Goal: Complete application form: Complete application form

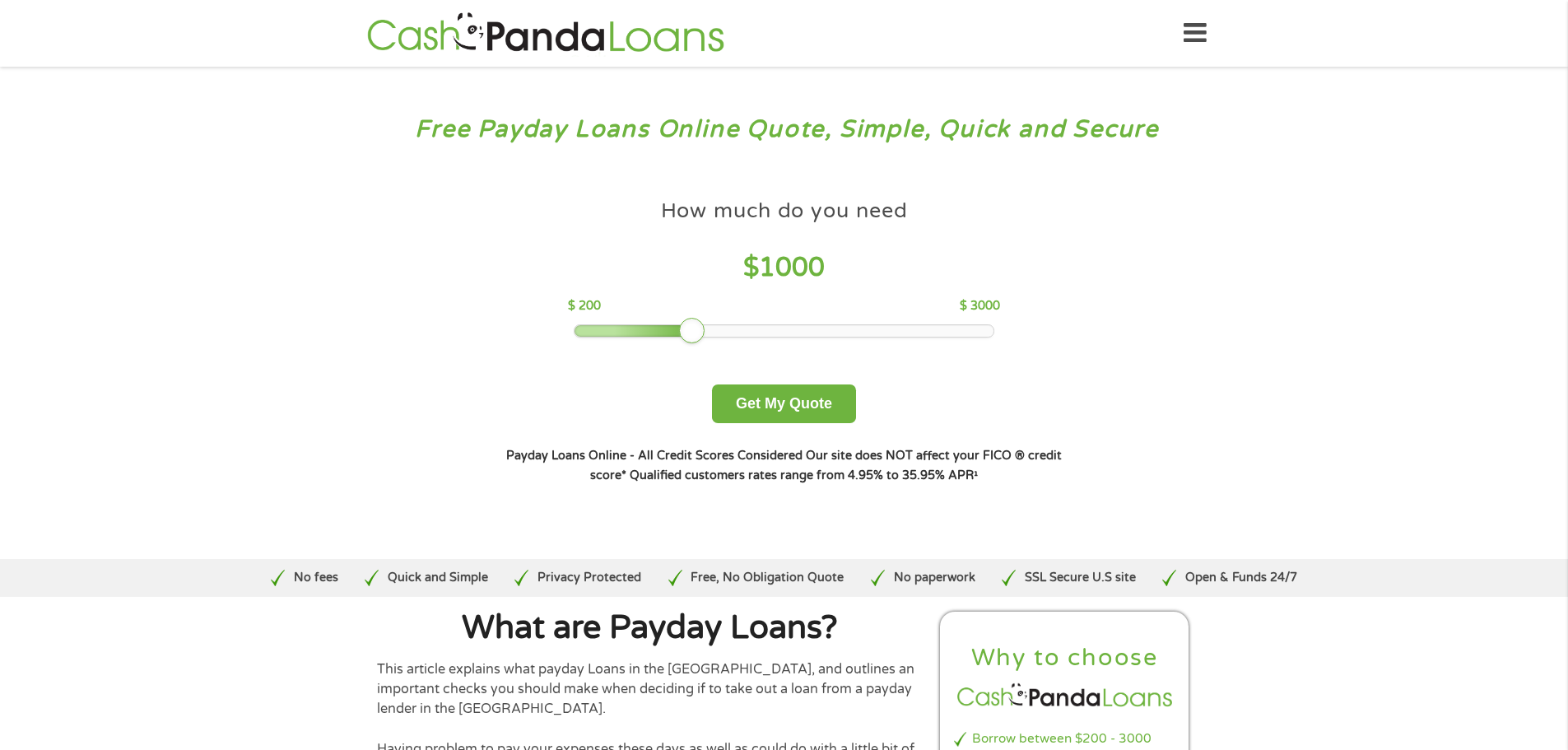
click at [583, 329] on div at bounding box center [634, 331] width 119 height 12
drag, startPoint x: 583, startPoint y: 329, endPoint x: 572, endPoint y: 329, distance: 11.0
click at [572, 329] on div at bounding box center [572, 330] width 26 height 26
click at [772, 399] on button "Get My Quote" at bounding box center [783, 404] width 144 height 38
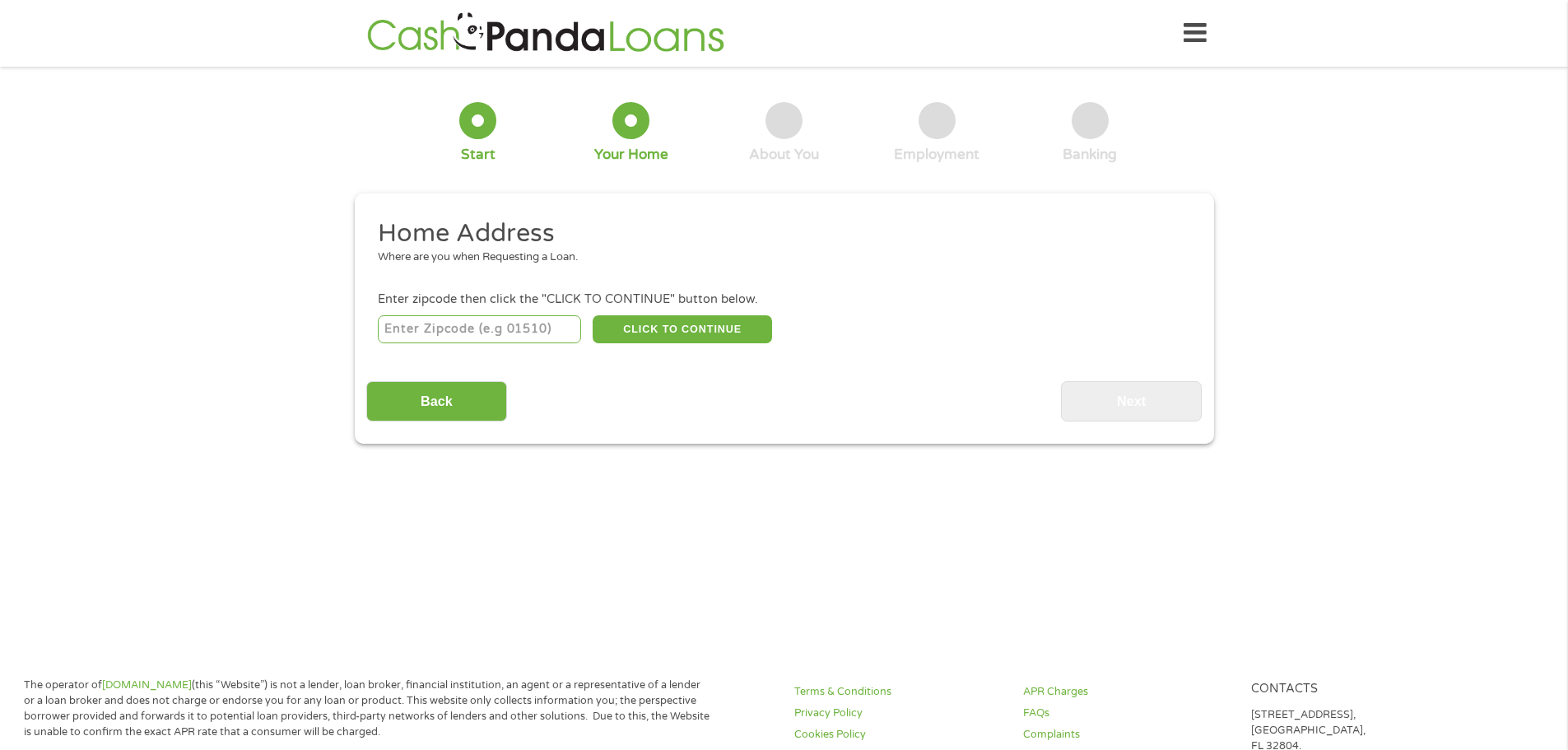
click at [524, 337] on input "number" at bounding box center [479, 329] width 203 height 28
type input "31833"
click at [688, 335] on button "CLICK TO CONTINUE" at bounding box center [682, 329] width 180 height 28
type input "31833"
type input "West Point"
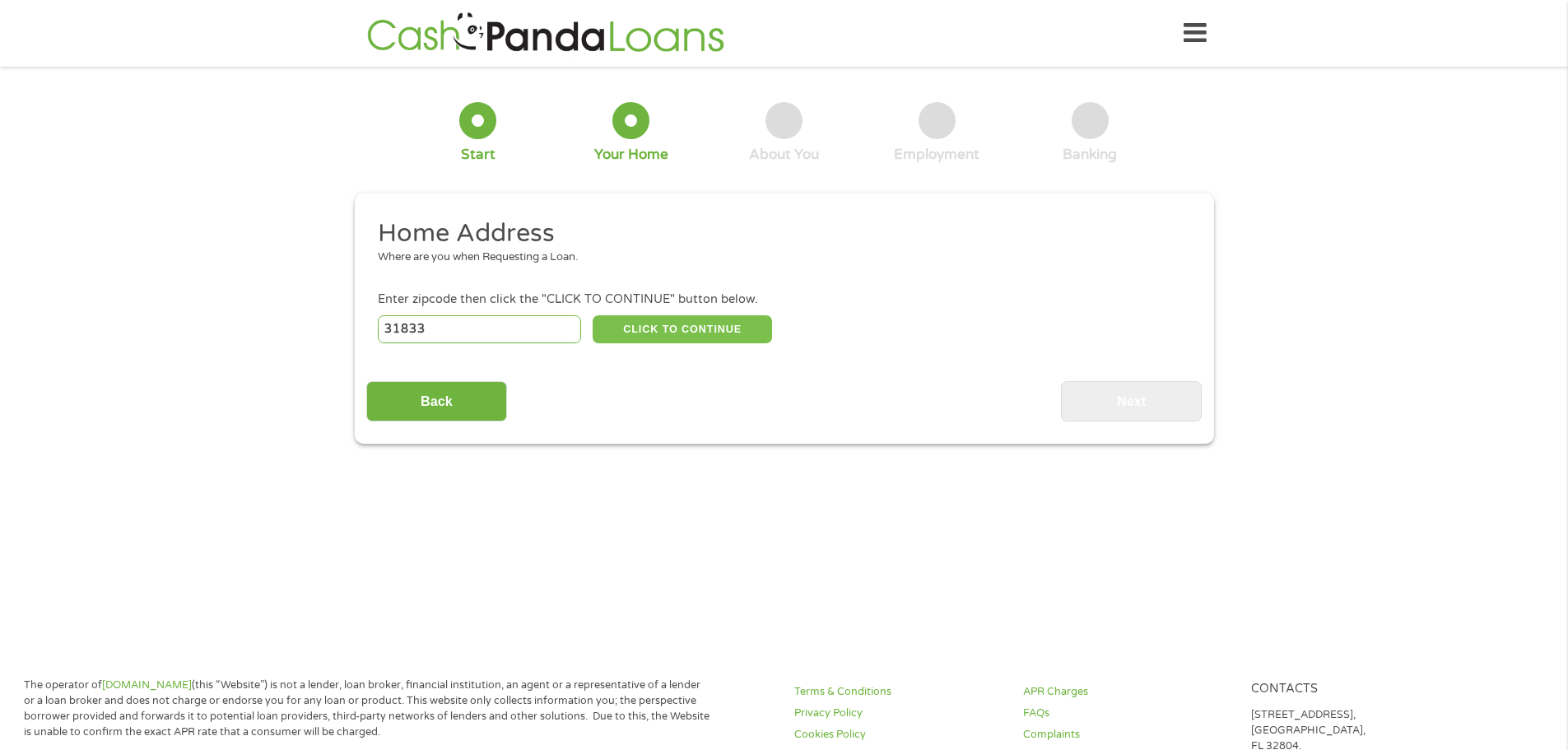
select select "Georgia"
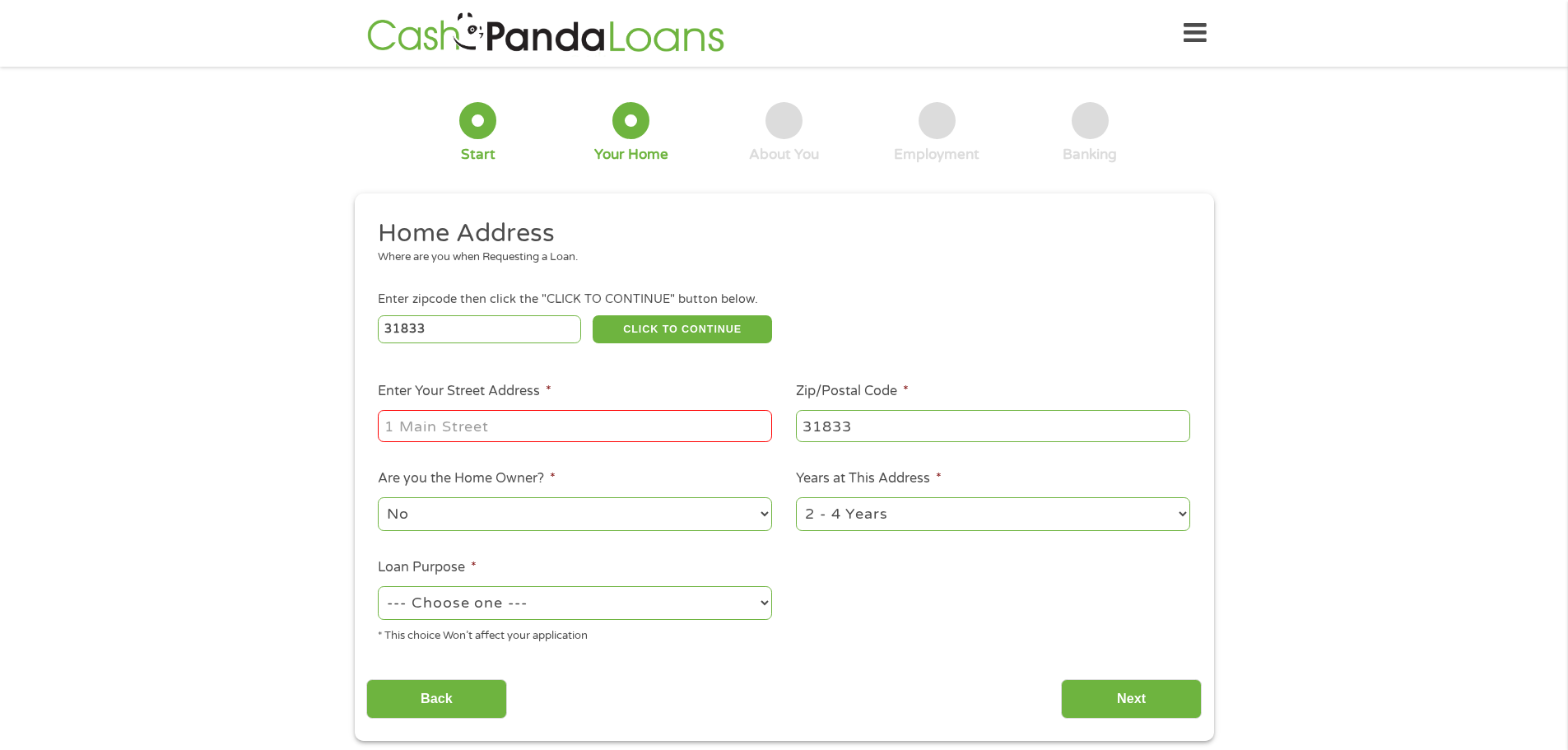
click at [592, 426] on input "Enter Your Street Address *" at bounding box center [575, 426] width 394 height 31
type input "112 Stocks CIr"
click at [881, 517] on select "1 Year or less 1 - 2 Years 2 - 4 Years Over 4 Years" at bounding box center [993, 514] width 394 height 34
select select "60months"
click at [796, 497] on select "1 Year or less 1 - 2 Years 2 - 4 Years Over 4 Years" at bounding box center [993, 514] width 394 height 34
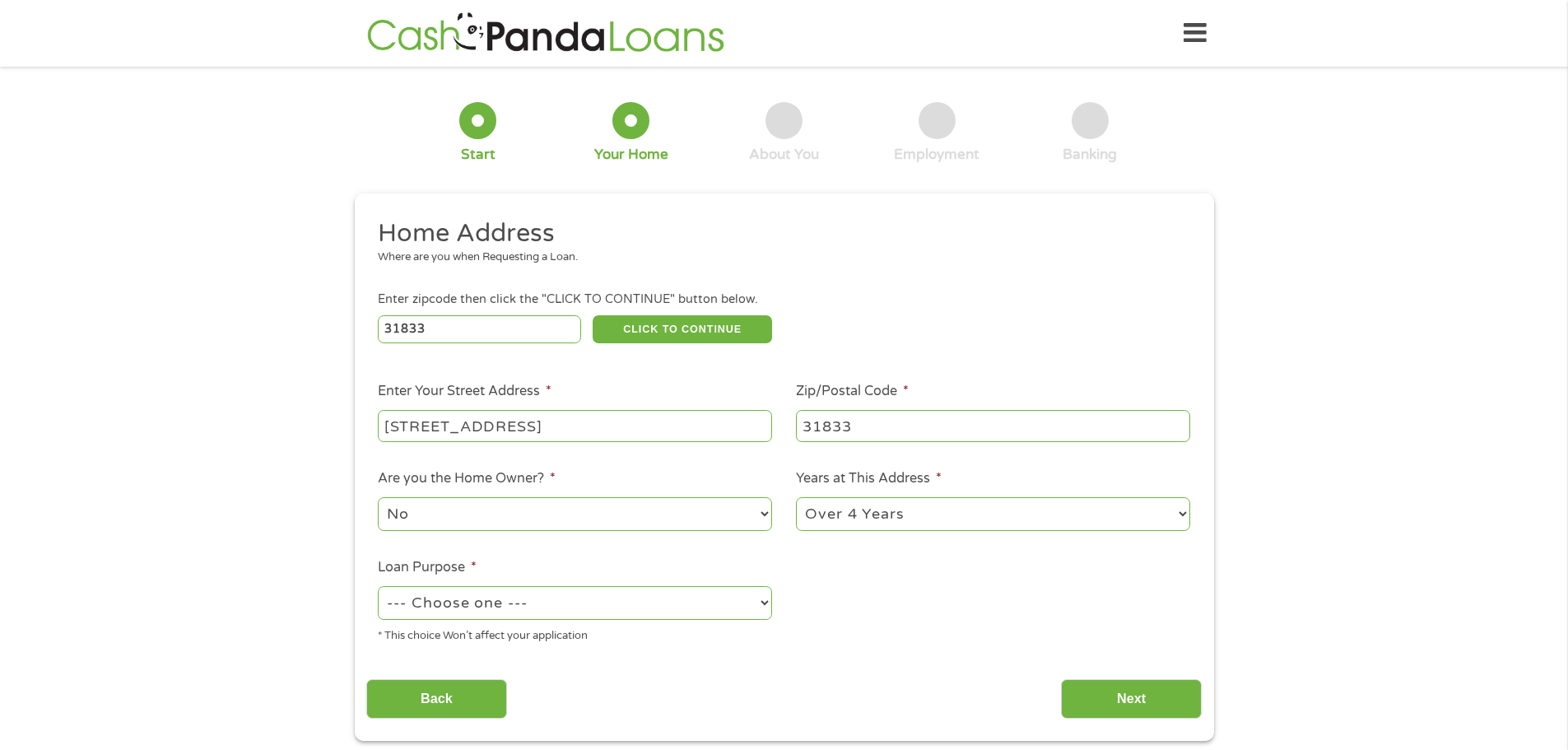
click at [605, 603] on select "--- Choose one --- Pay Bills Debt Consolidation Home Improvement Major Purchase…" at bounding box center [575, 603] width 394 height 34
select select "shorttermcash"
click at [378, 586] on select "--- Choose one --- Pay Bills Debt Consolidation Home Improvement Major Purchase…" at bounding box center [575, 603] width 394 height 34
click at [1084, 697] on input "Next" at bounding box center [1130, 699] width 140 height 40
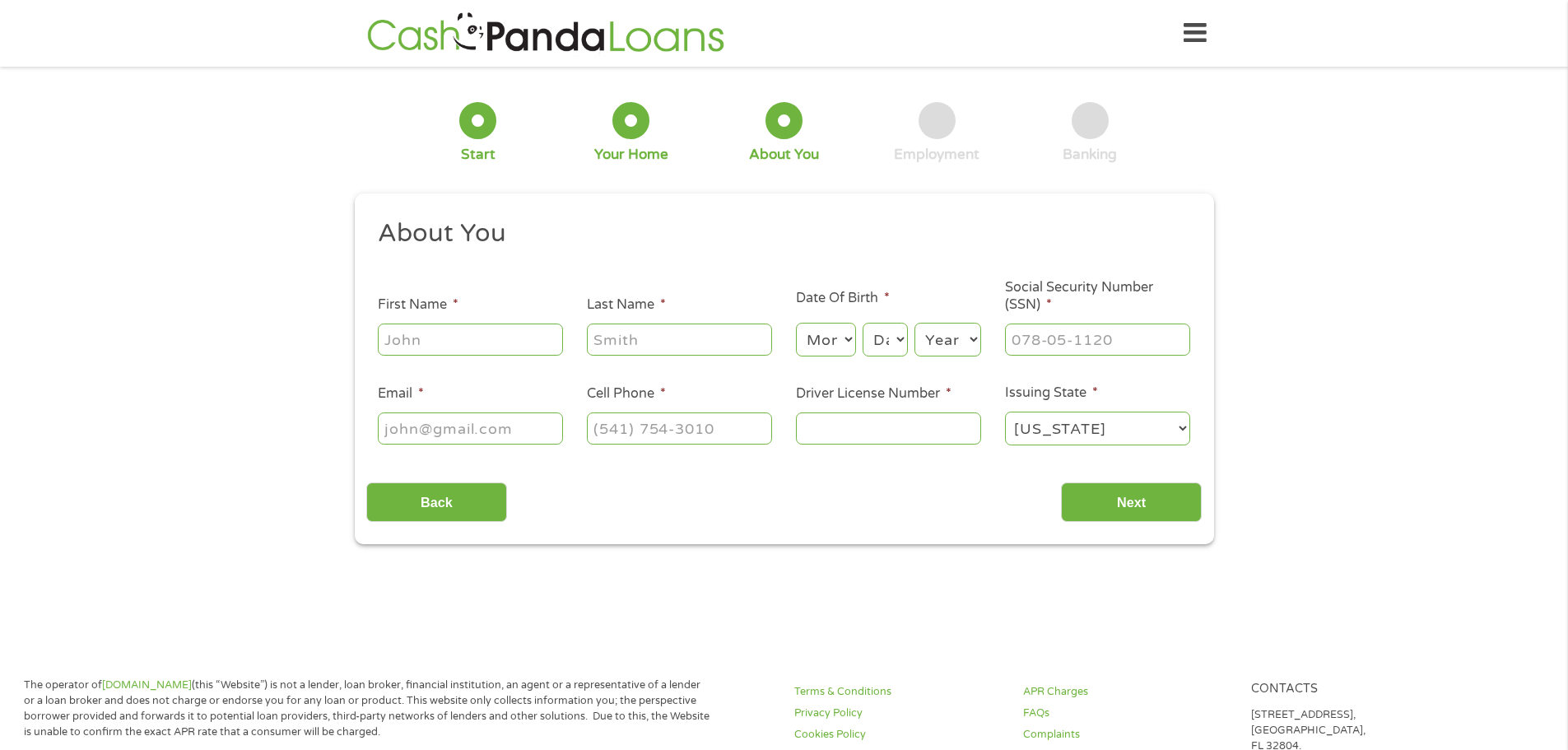
click at [413, 330] on input "First Name *" at bounding box center [471, 339] width 186 height 31
type input "Diamond"
type input "Johnson"
select select "9"
select select "23"
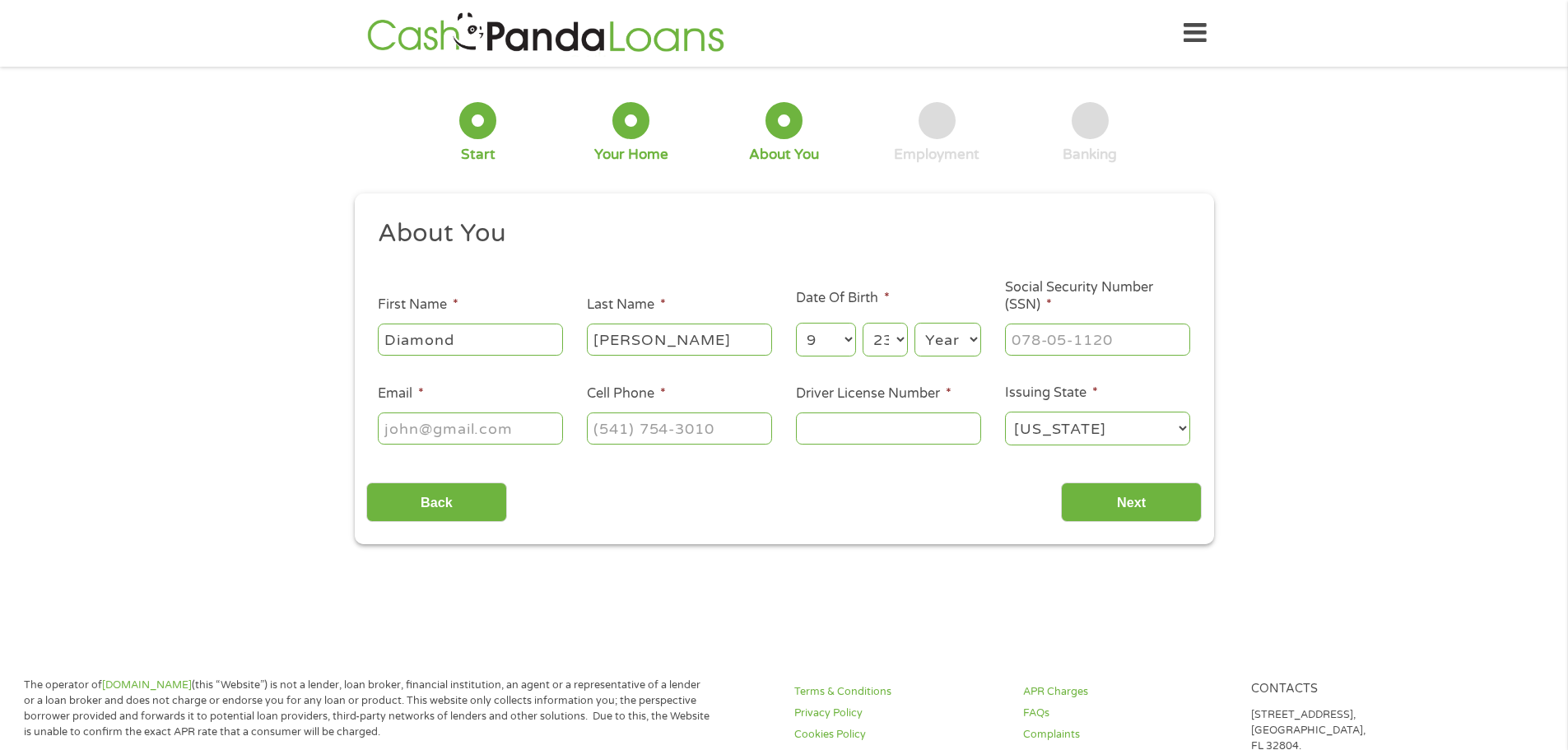
click at [957, 338] on select "Year 2007 2006 2005 2004 2003 2002 2001 2000 1999 1998 1997 1996 1995 1994 1993…" at bounding box center [947, 340] width 66 height 34
select select "1996"
click at [914, 323] on select "Year 2007 2006 2005 2004 2003 2002 2001 2000 1999 1998 1997 1996 1995 1994 1993…" at bounding box center [947, 340] width 66 height 34
click at [1058, 335] on input "___-__-____" at bounding box center [1098, 339] width 186 height 31
type input "255-97-6245"
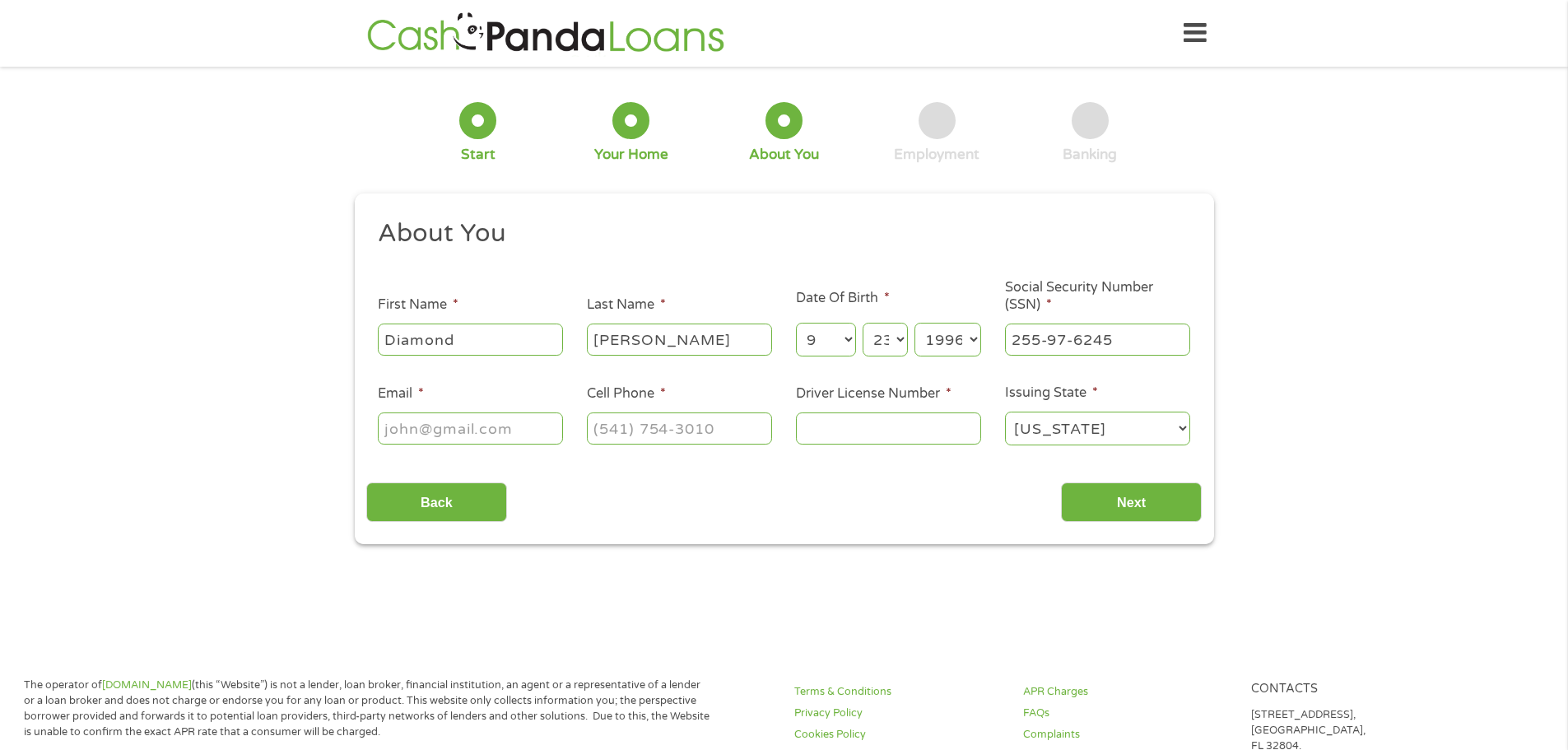
click at [493, 435] on input "Email *" at bounding box center [471, 427] width 186 height 31
type input "tanishaj2396@yahoo.com"
type input "(706) 351-5918"
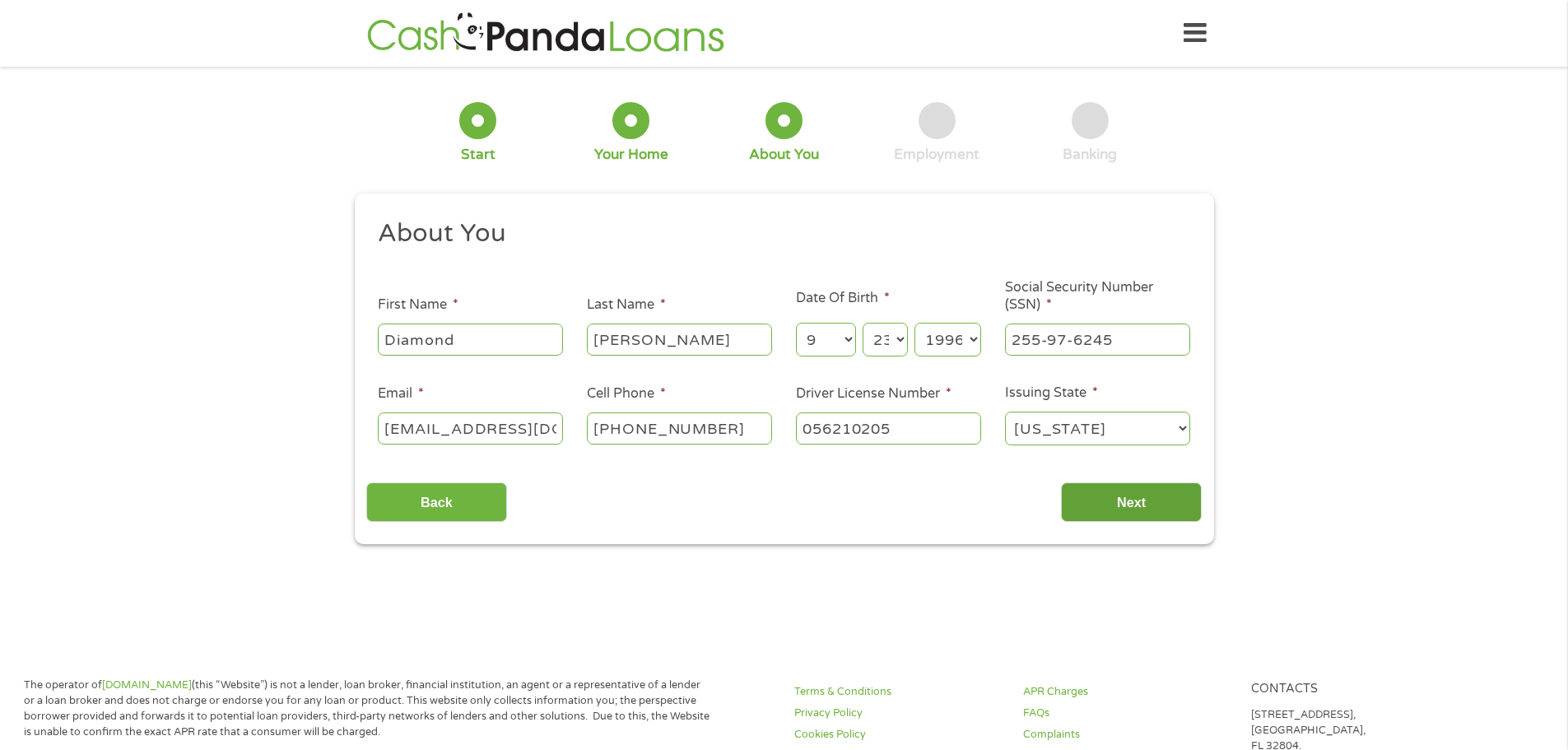
type input "056210205"
click at [1155, 514] on input "Next" at bounding box center [1130, 502] width 140 height 40
click at [1156, 501] on input "Next" at bounding box center [1130, 502] width 140 height 40
click at [1152, 507] on input "Next" at bounding box center [1130, 502] width 140 height 40
click at [1123, 502] on input "Next" at bounding box center [1130, 502] width 140 height 40
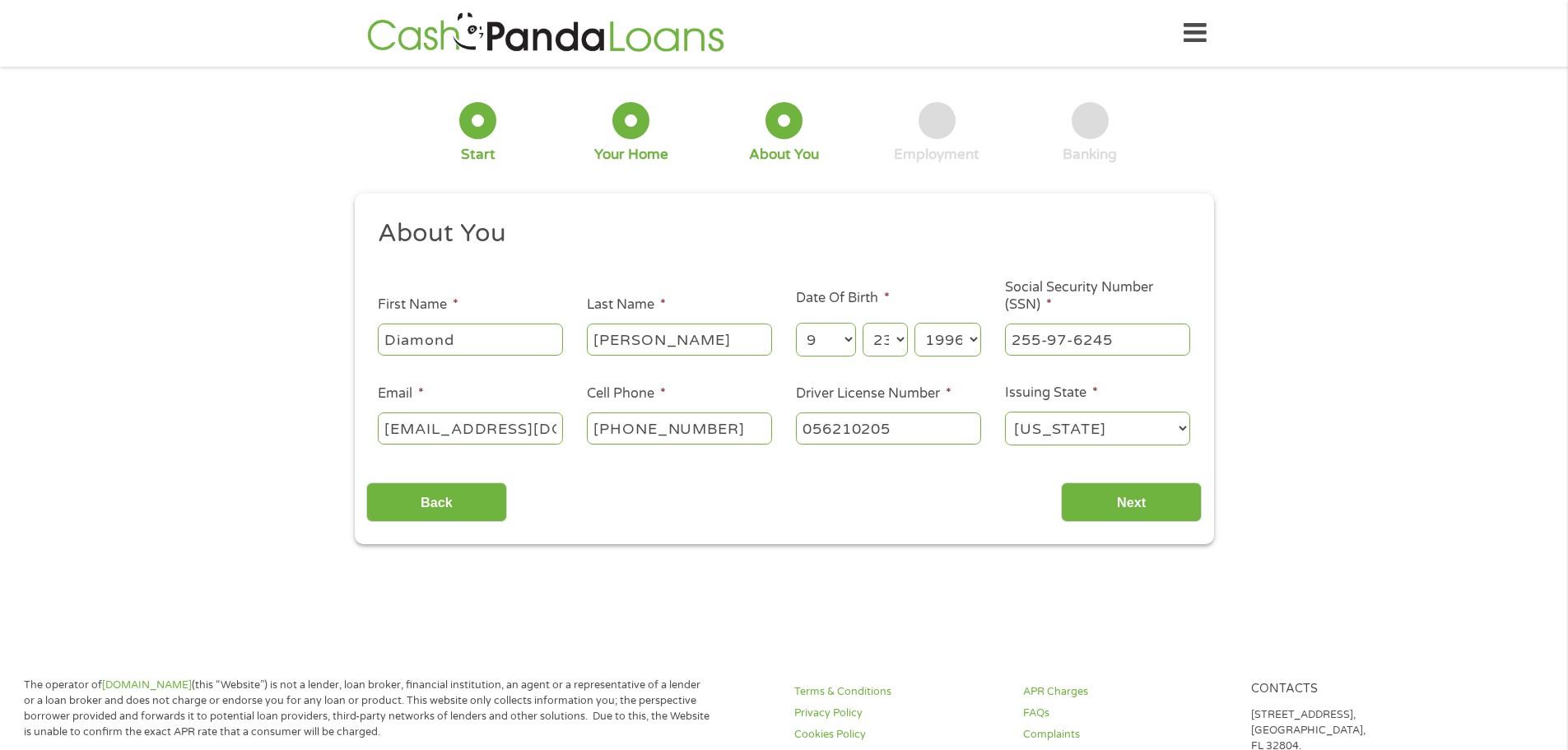
click at [879, 416] on input "056210205" at bounding box center [889, 427] width 186 height 31
click at [747, 430] on input "(706) 351-5918" at bounding box center [679, 427] width 186 height 31
click at [527, 425] on input "tanishaj2396@yahoo.com" at bounding box center [471, 427] width 186 height 31
click at [701, 337] on input "Johnson" at bounding box center [679, 339] width 186 height 31
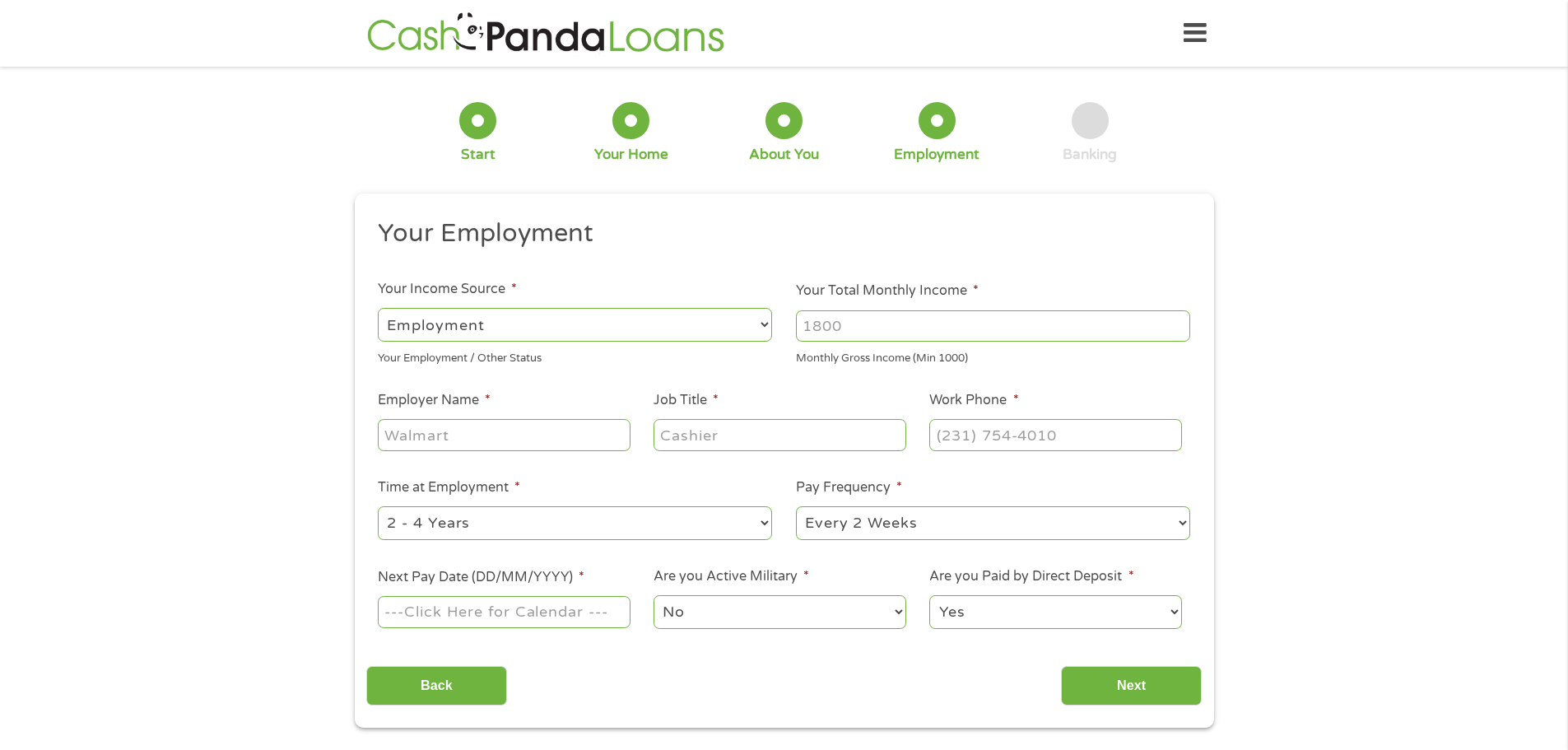
scroll to position [7, 7]
click at [637, 327] on select "--- Choose one --- Employment Self Employed Benefits" at bounding box center [575, 325] width 394 height 34
click at [378, 308] on select "--- Choose one --- Employment Self Employed Benefits" at bounding box center [575, 325] width 394 height 34
click at [941, 326] on input "Your Total Monthly Income *" at bounding box center [993, 326] width 394 height 31
type input "3000"
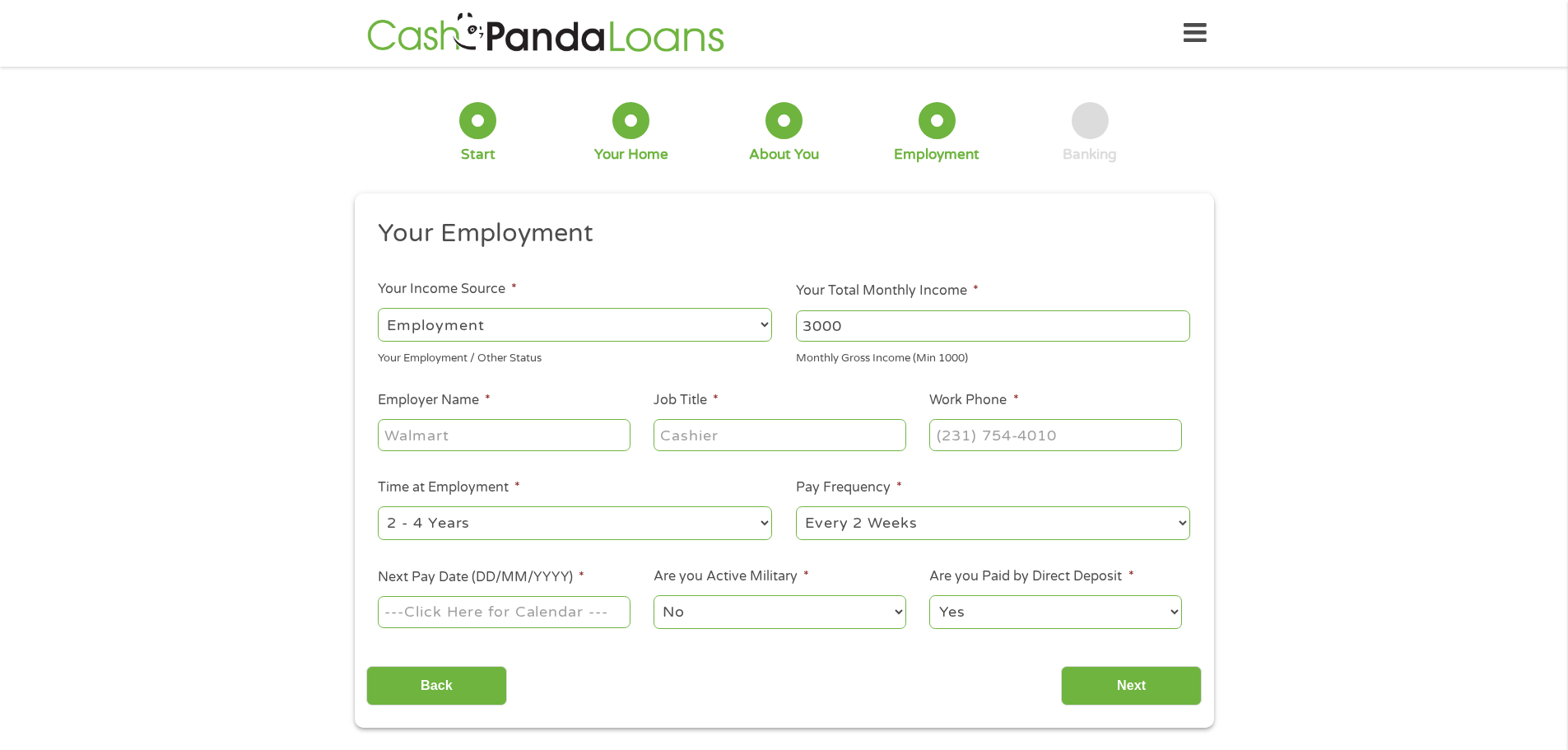
click at [851, 401] on li "Job Title *" at bounding box center [780, 421] width 276 height 63
click at [574, 440] on input "Employer Name *" at bounding box center [504, 434] width 252 height 31
type input "Woodruff Property Management Company"
click at [692, 435] on input "Job Title *" at bounding box center [780, 434] width 252 height 31
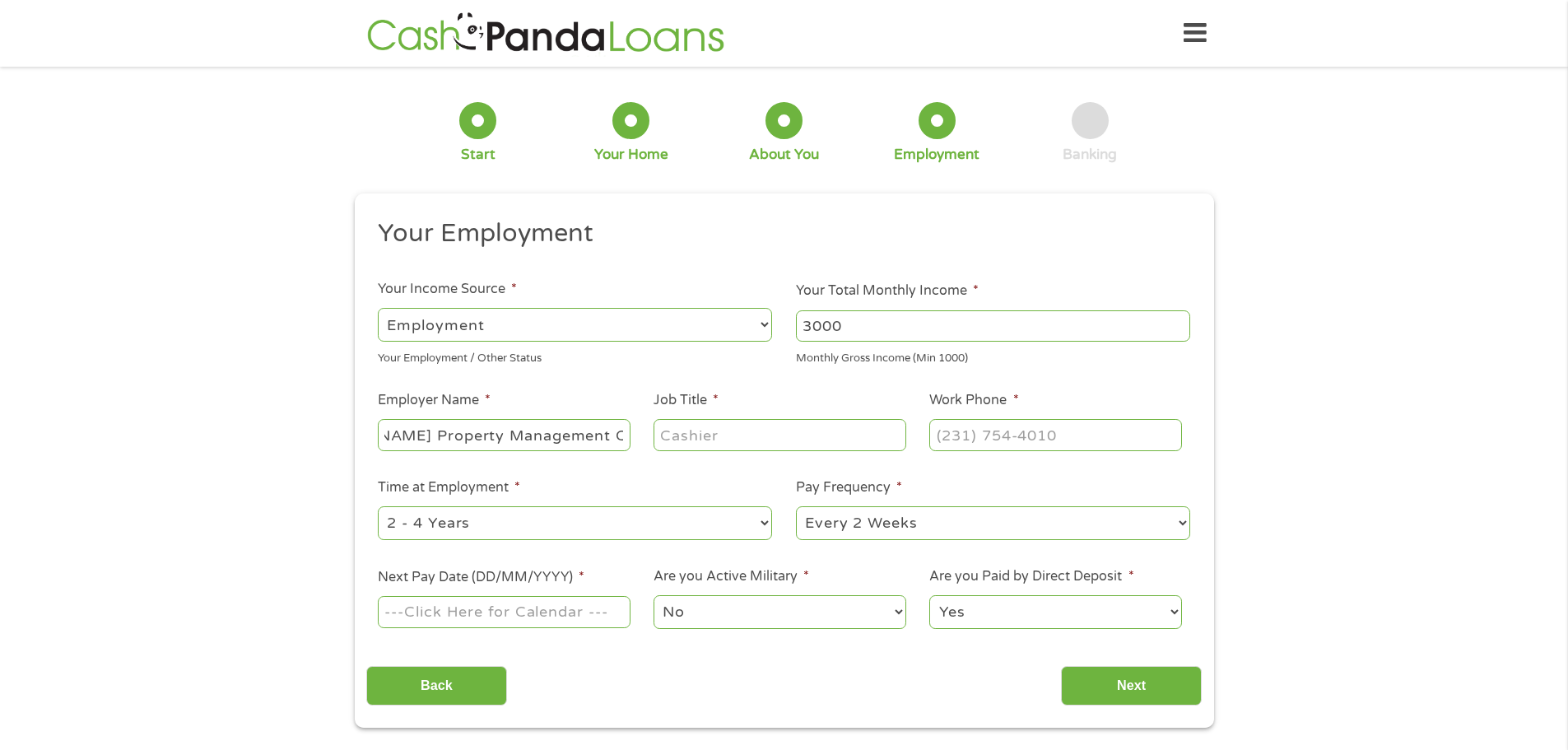
scroll to position [0, 0]
type input "Leasing Agent"
click at [981, 440] on input "(___) ___-____" at bounding box center [1056, 434] width 252 height 31
drag, startPoint x: 1071, startPoint y: 438, endPoint x: 936, endPoint y: 431, distance: 135.2
click at [936, 431] on input "(___) 334-7560" at bounding box center [1056, 434] width 252 height 31
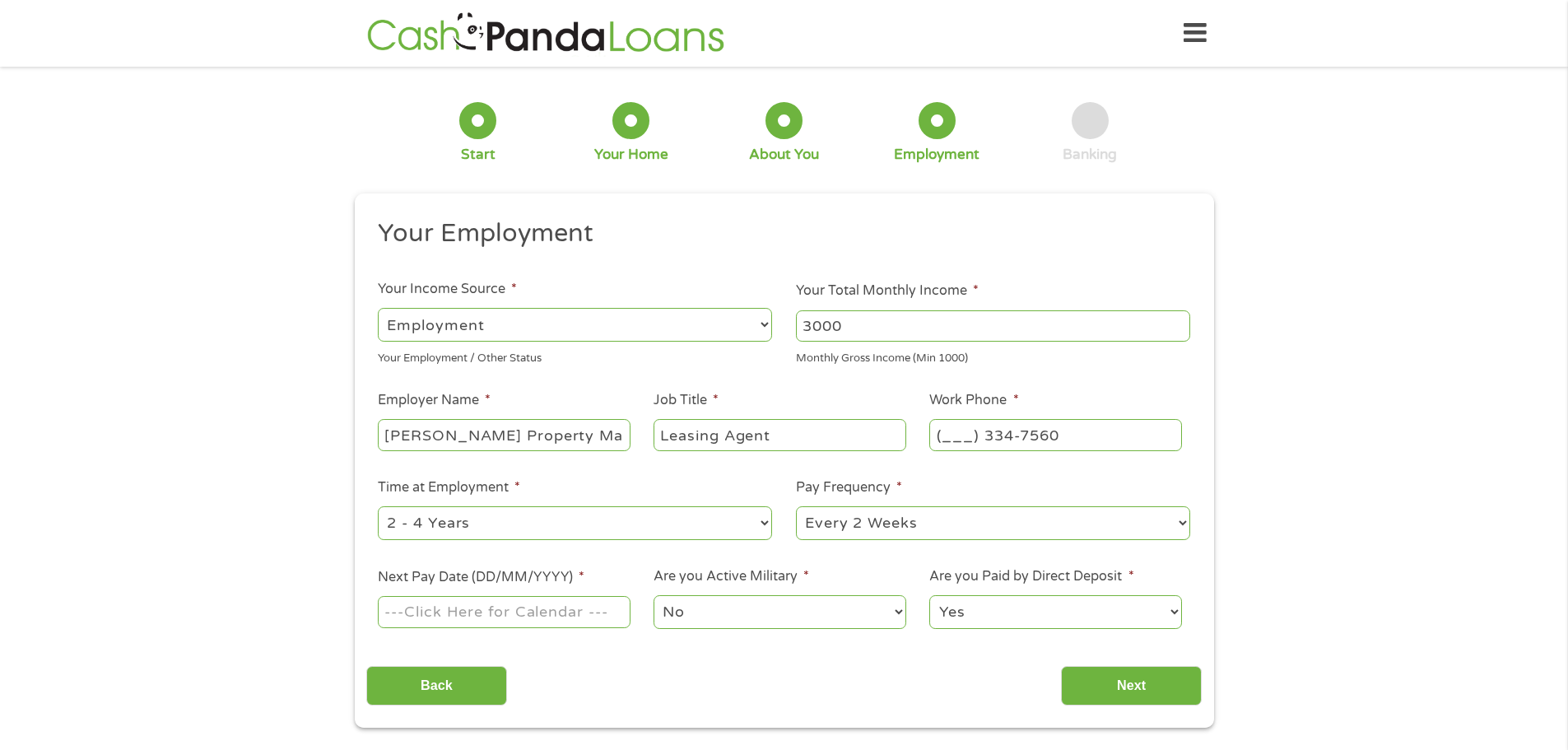
click at [938, 435] on input "(___) 334-7560" at bounding box center [1056, 434] width 252 height 31
click at [940, 435] on input "(___) 334-7560" at bounding box center [1056, 434] width 252 height 31
type input "(334) 756-6001"
click at [763, 523] on select "--- Choose one --- 1 Year or less 1 - 2 Years 2 - 4 Years Over 4 Years" at bounding box center [575, 524] width 394 height 34
select select "24months"
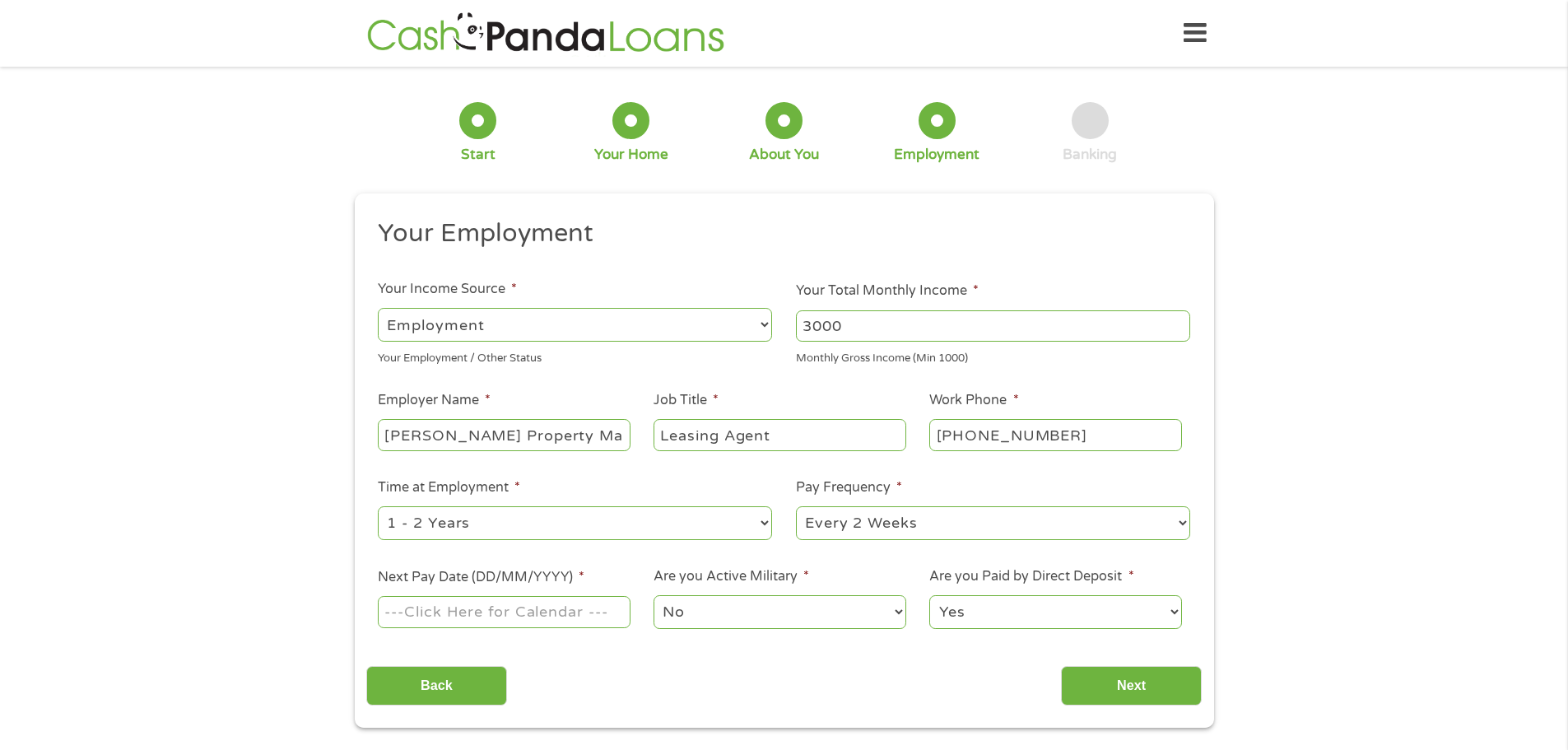
click at [378, 507] on select "--- Choose one --- 1 Year or less 1 - 2 Years 2 - 4 Years Over 4 Years" at bounding box center [575, 524] width 394 height 34
click at [821, 524] on select "--- Choose one --- Every 2 Weeks Every Week Monthly Semi-Monthly" at bounding box center [993, 524] width 394 height 34
click at [796, 507] on select "--- Choose one --- Every 2 Weeks Every Week Monthly Semi-Monthly" at bounding box center [993, 524] width 394 height 34
click at [435, 613] on input "Next Pay Date (DD/MM/YYYY) *" at bounding box center [504, 611] width 252 height 31
type input "15/10/2025"
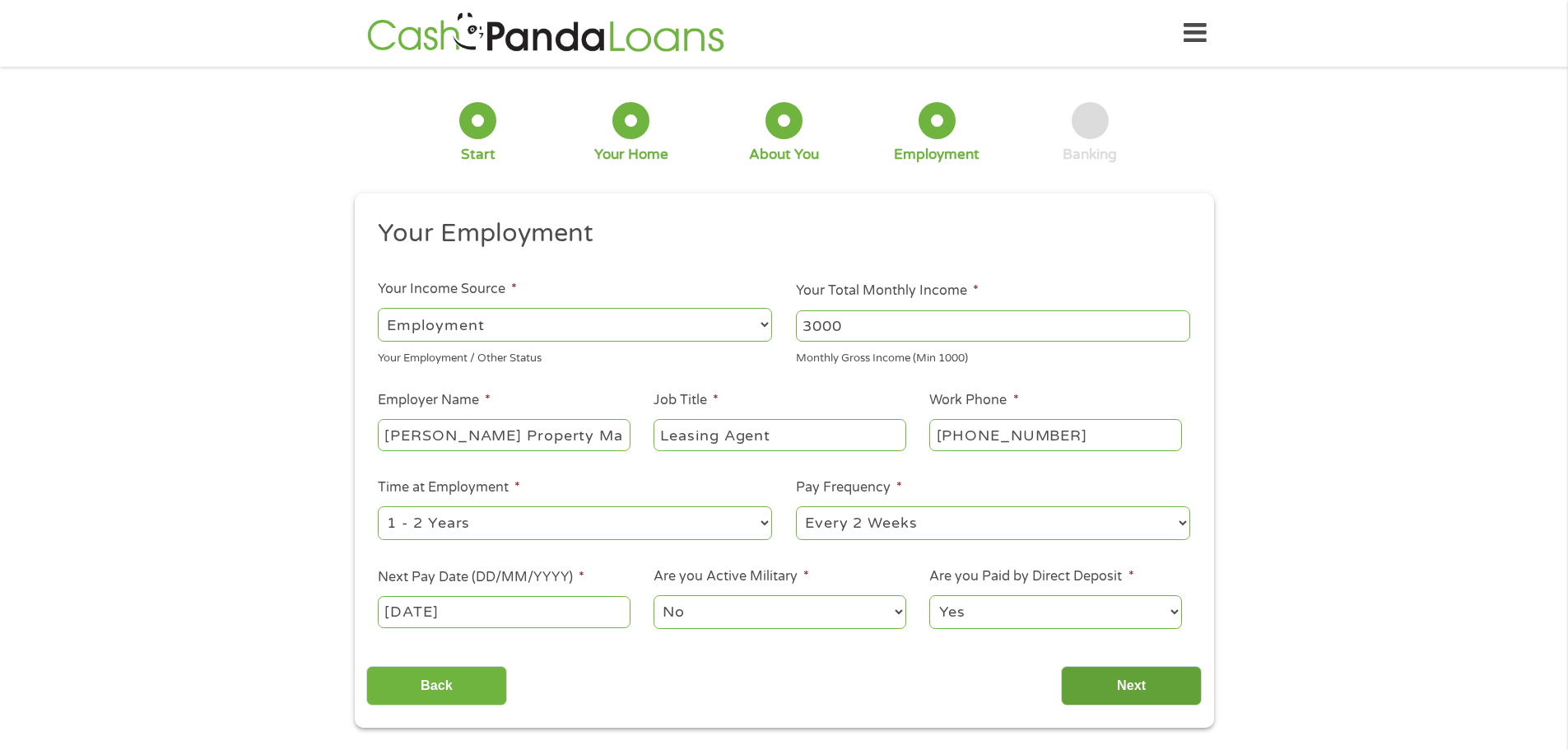
click at [1180, 690] on input "Next" at bounding box center [1130, 685] width 140 height 40
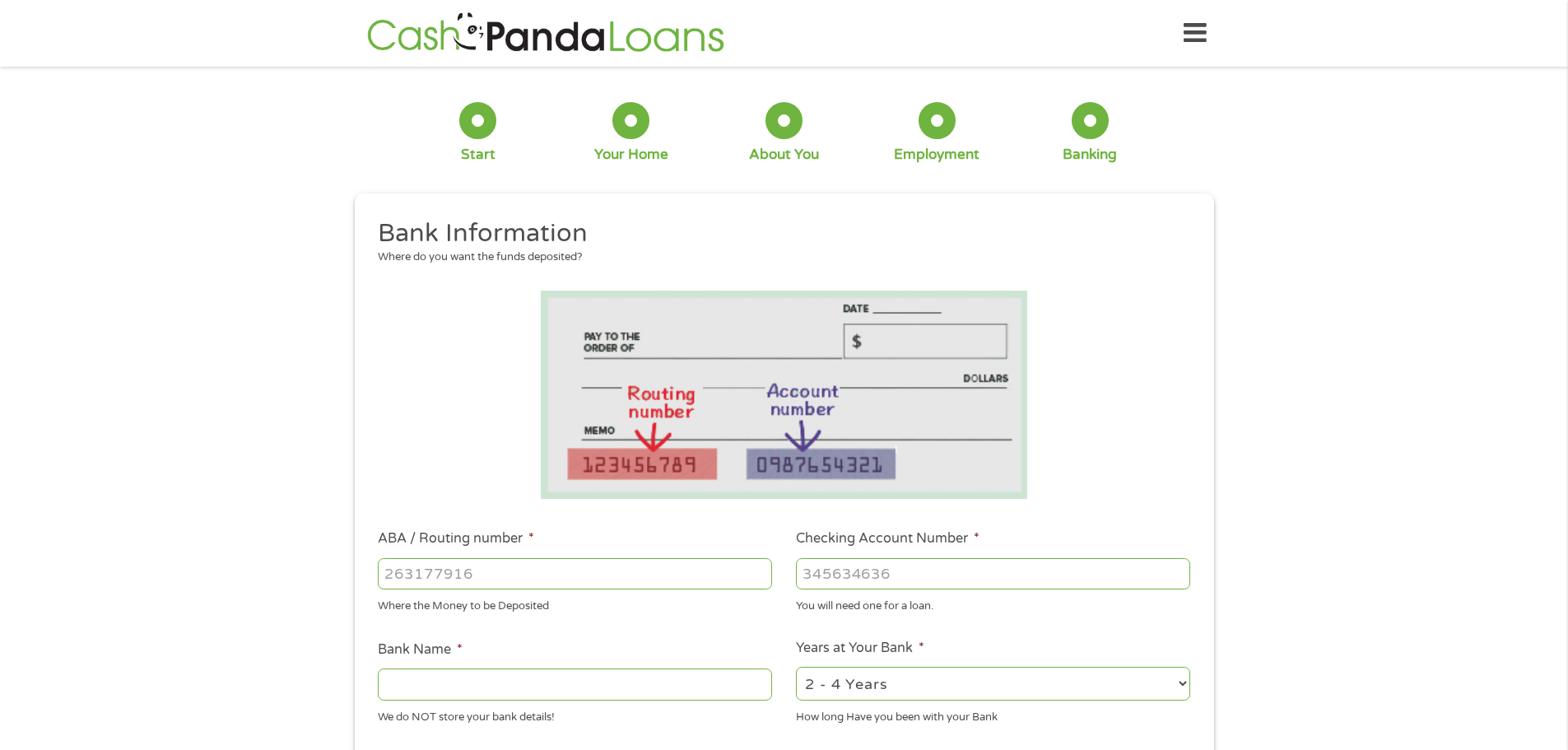
scroll to position [7, 7]
click at [447, 573] on input "ABA / Routing number *" at bounding box center [575, 574] width 394 height 31
type input "124303162"
type input "GOBANK A DIVISION OF GREEN DOT BANK"
type input "124303162"
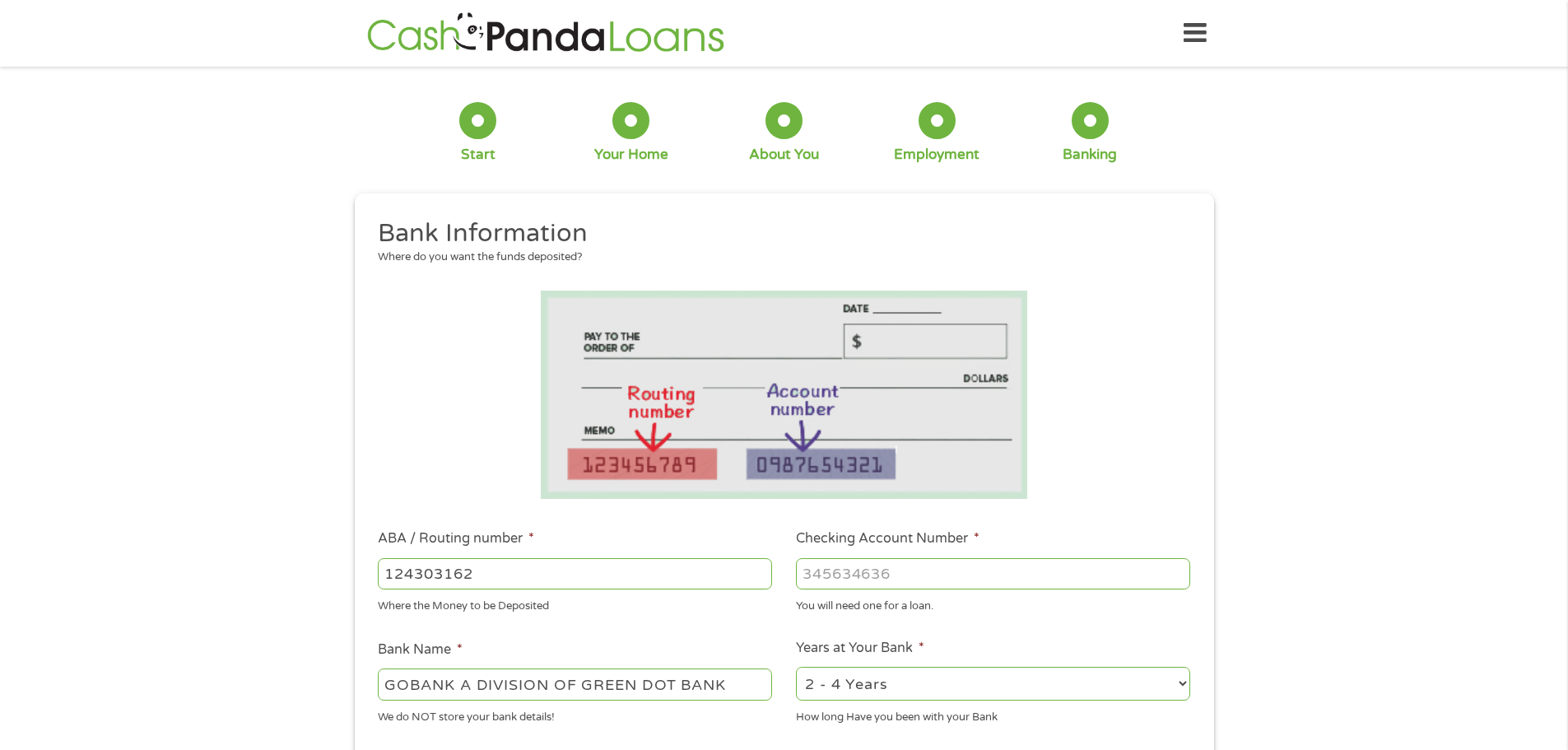
click at [911, 584] on input "Checking Account Number *" at bounding box center [993, 574] width 394 height 31
type input "15108796658885"
click at [924, 678] on select "2 - 4 Years 6 - 12 Months 1 - 2 Years Over 4 Years" at bounding box center [993, 684] width 394 height 34
select select "24months"
click at [796, 667] on select "2 - 4 Years 6 - 12 Months 1 - 2 Years Over 4 Years" at bounding box center [993, 684] width 394 height 34
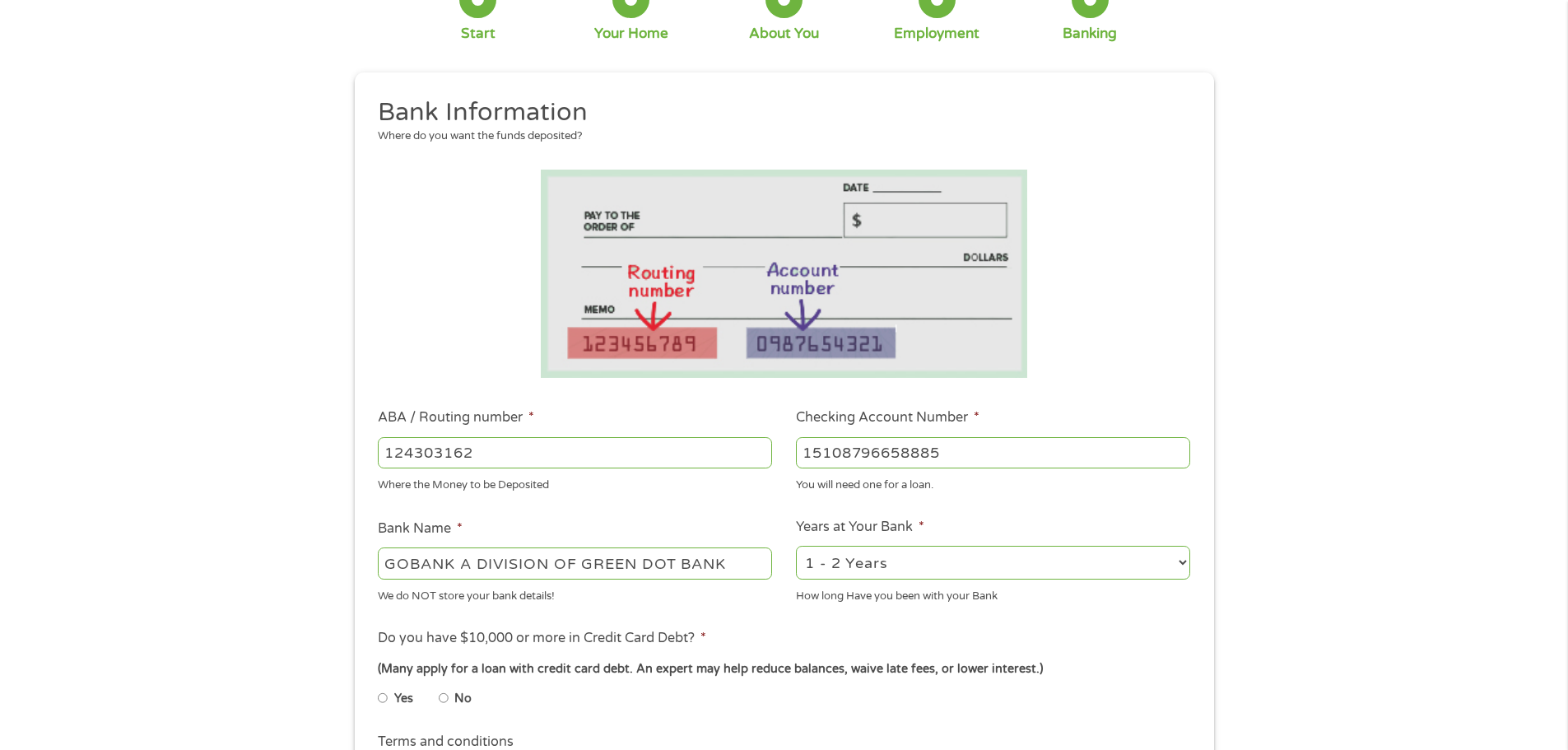
scroll to position [164, 0]
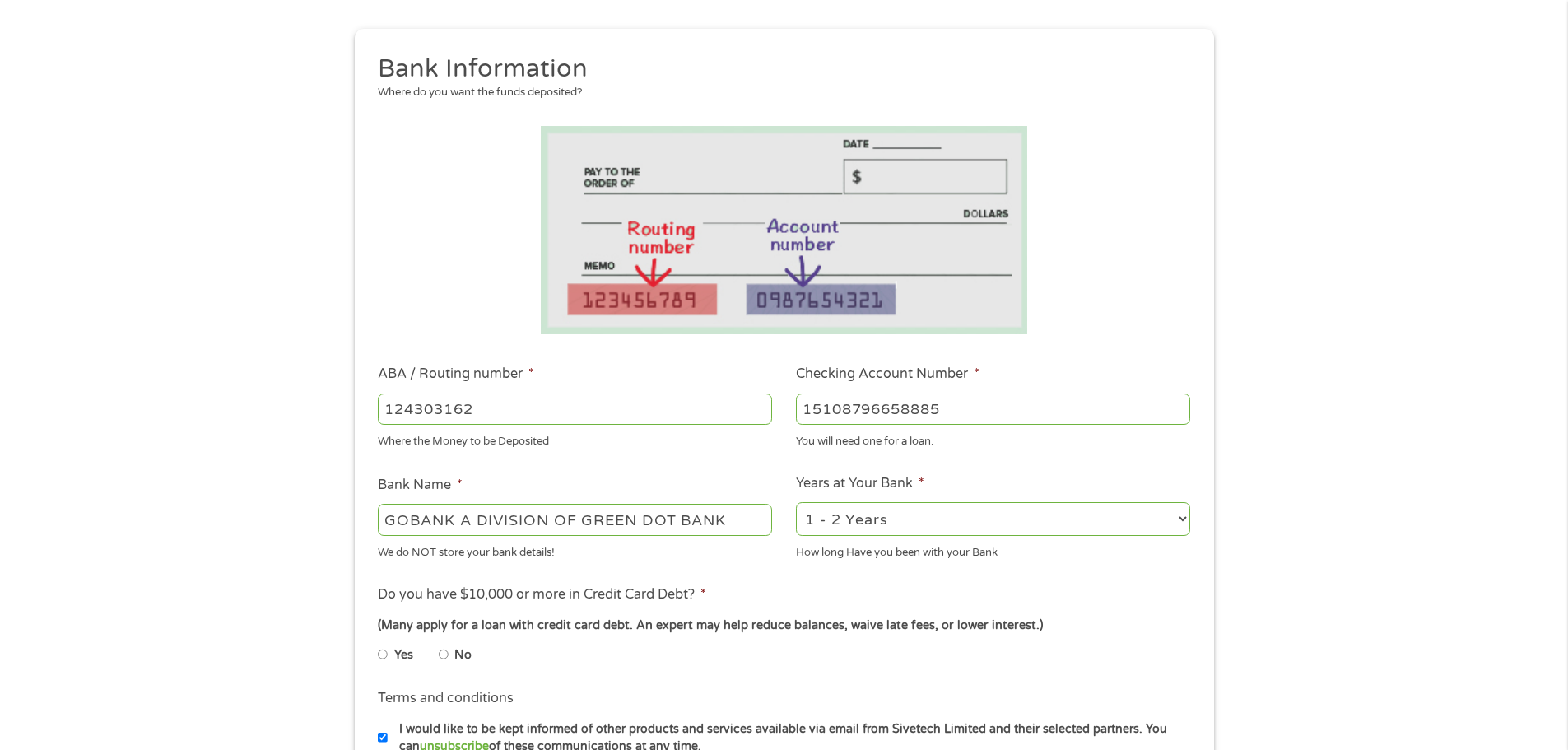
click at [441, 650] on input "No" at bounding box center [444, 654] width 10 height 26
radio input "true"
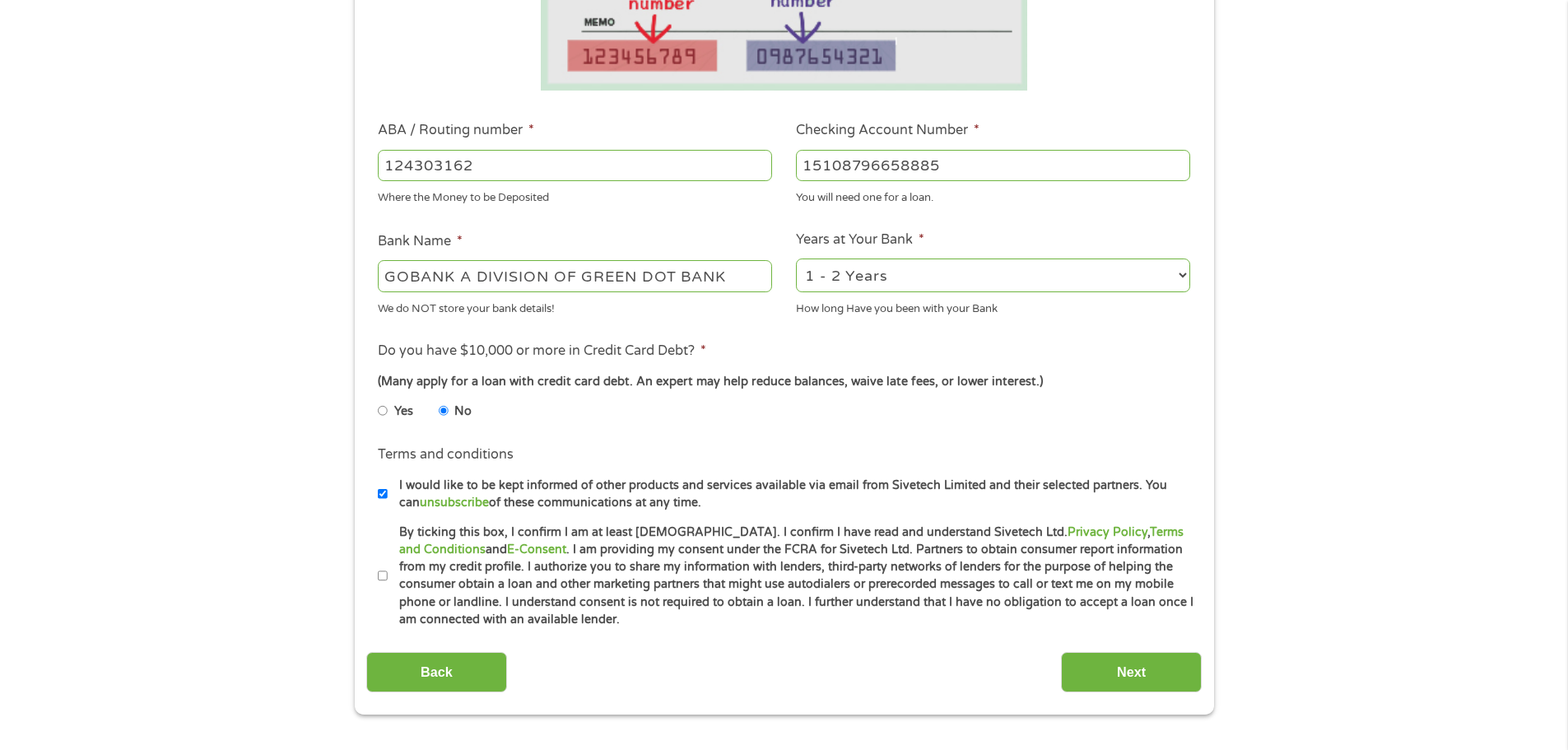
scroll to position [411, 0]
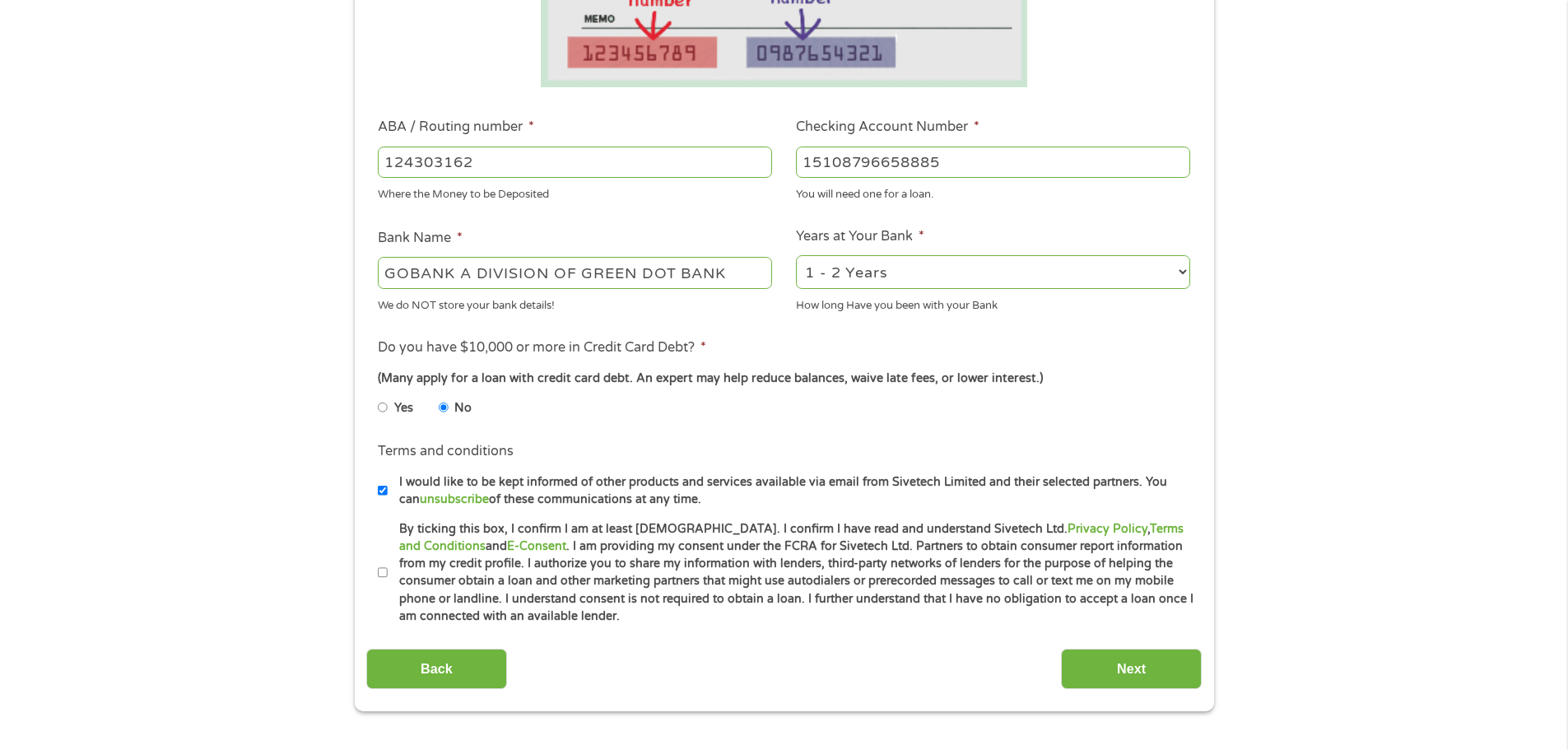
click at [384, 575] on input "By ticking this box, I confirm I am at least 18 years old. I confirm I have rea…" at bounding box center [383, 572] width 10 height 26
checkbox input "true"
drag, startPoint x: 381, startPoint y: 488, endPoint x: 391, endPoint y: 495, distance: 12.2
click at [381, 488] on input "I would like to be kept informed of other products and services available via e…" at bounding box center [383, 490] width 10 height 26
checkbox input "false"
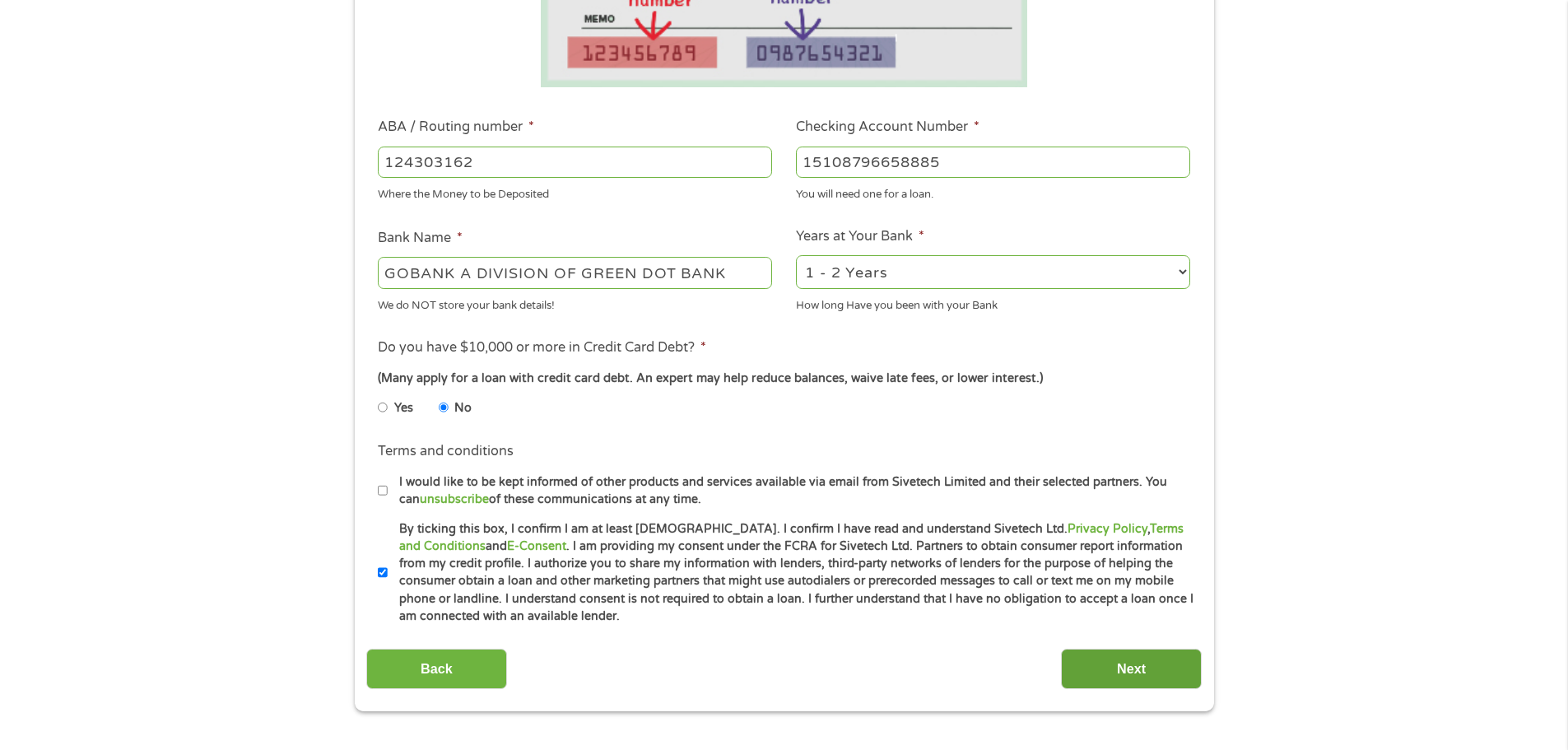
drag, startPoint x: 1102, startPoint y: 673, endPoint x: 1087, endPoint y: 675, distance: 15.1
click at [1102, 673] on input "Next" at bounding box center [1130, 668] width 140 height 40
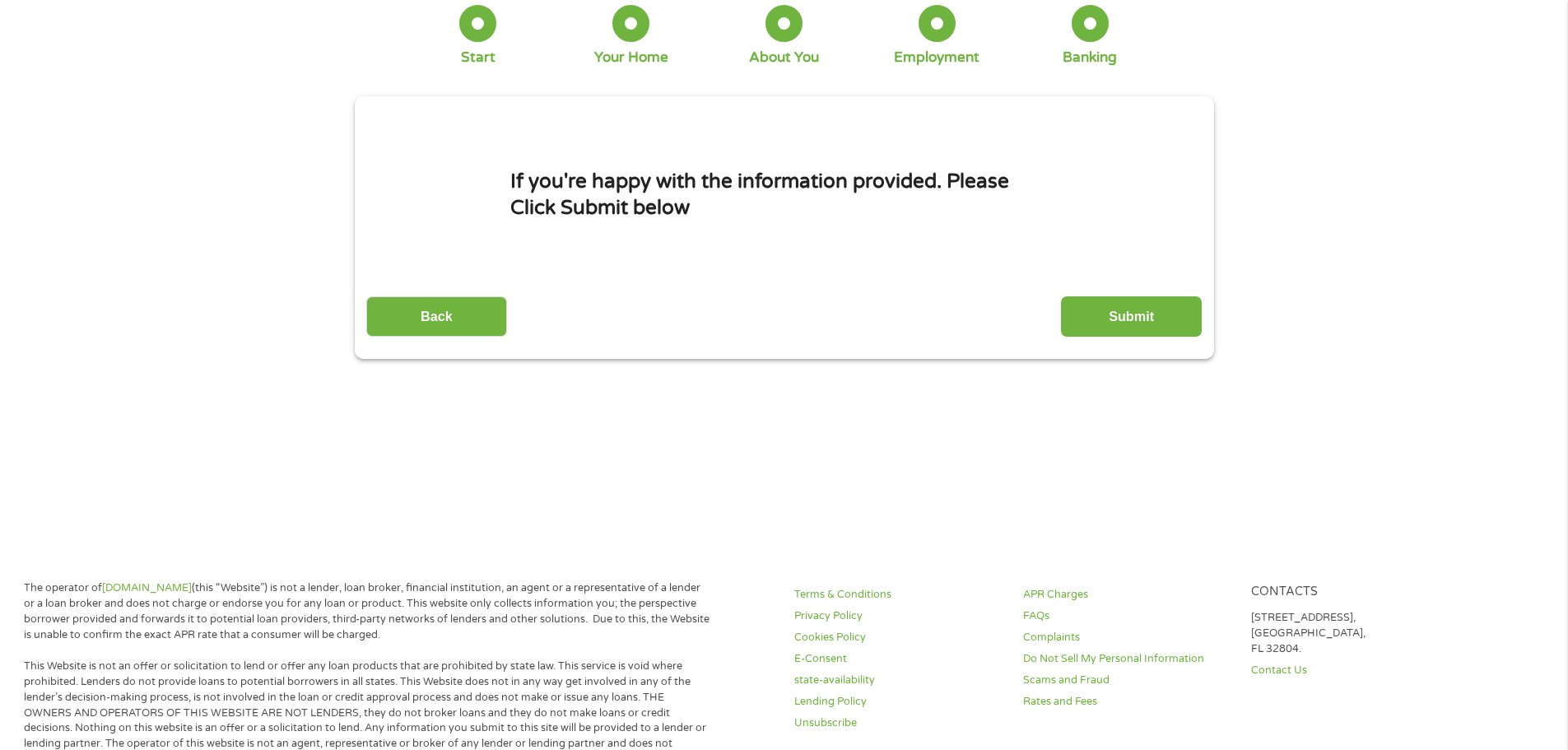
scroll to position [0, 0]
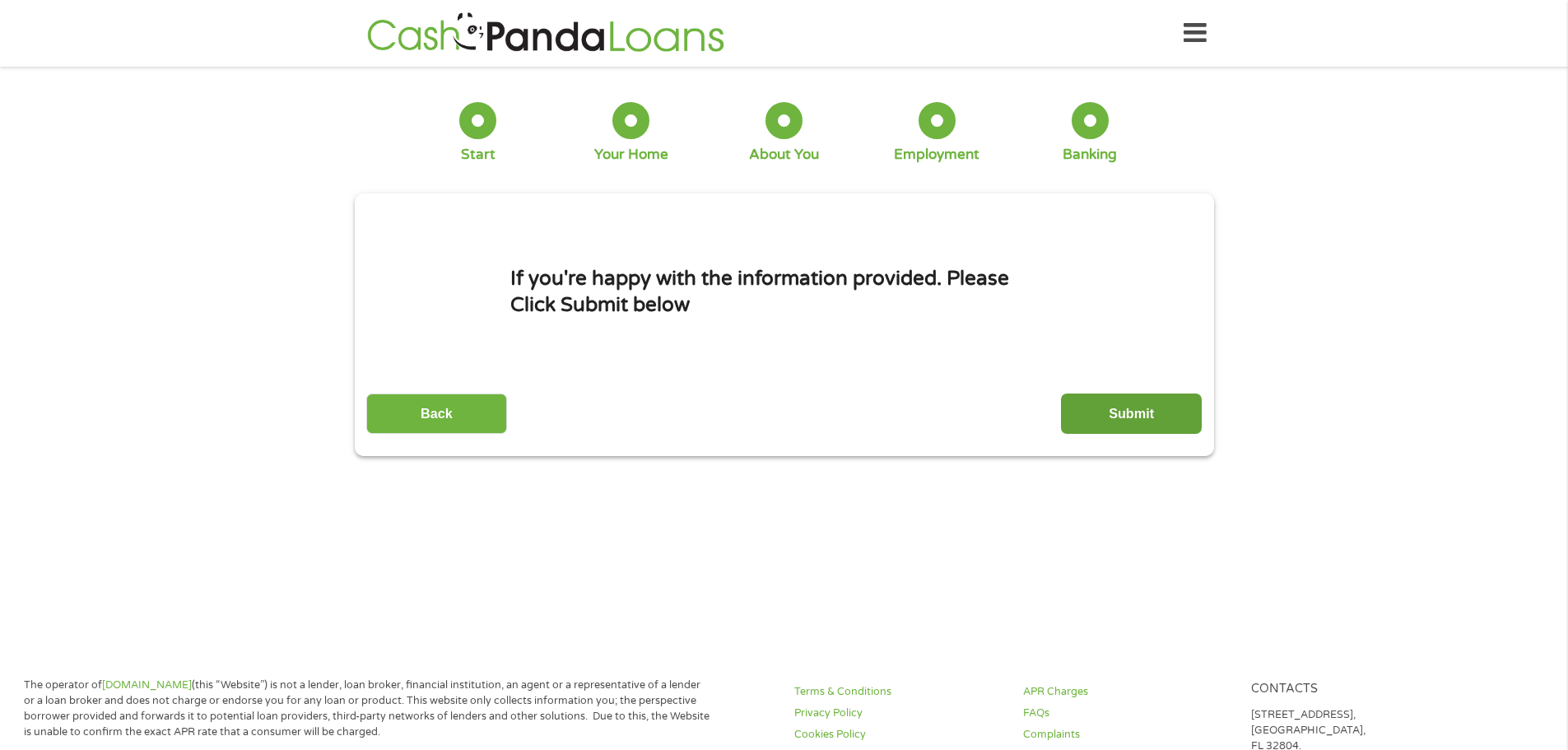
click at [1098, 422] on input "Submit" at bounding box center [1130, 413] width 140 height 40
